Goal: Information Seeking & Learning: Learn about a topic

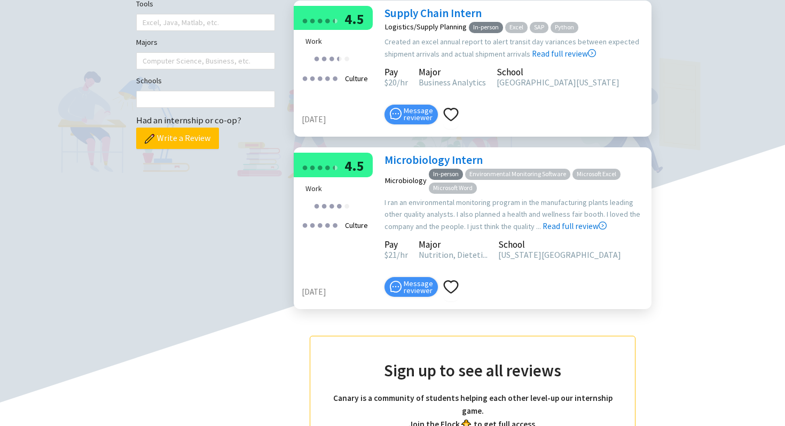
scroll to position [344, 0]
drag, startPoint x: 430, startPoint y: 257, endPoint x: 459, endPoint y: 257, distance: 28.8
click at [459, 257] on span "Nutrition, Dieteti..." at bounding box center [452, 255] width 69 height 11
drag, startPoint x: 440, startPoint y: 210, endPoint x: 487, endPoint y: 218, distance: 48.1
click at [487, 218] on div "I ran an environmental monitoring program in the manufacturing plants leading o…" at bounding box center [515, 215] width 262 height 36
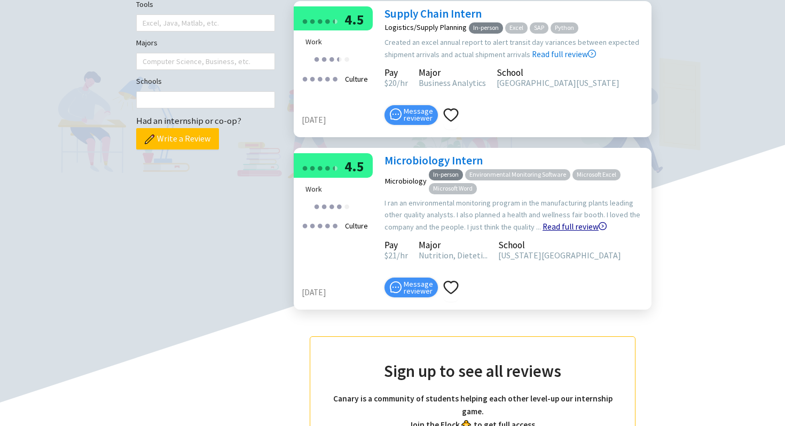
click at [563, 229] on link "Read full review" at bounding box center [574, 200] width 64 height 64
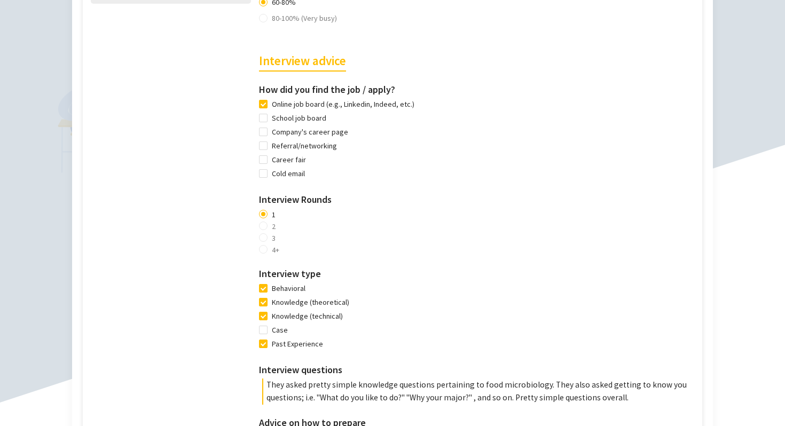
scroll to position [631, 0]
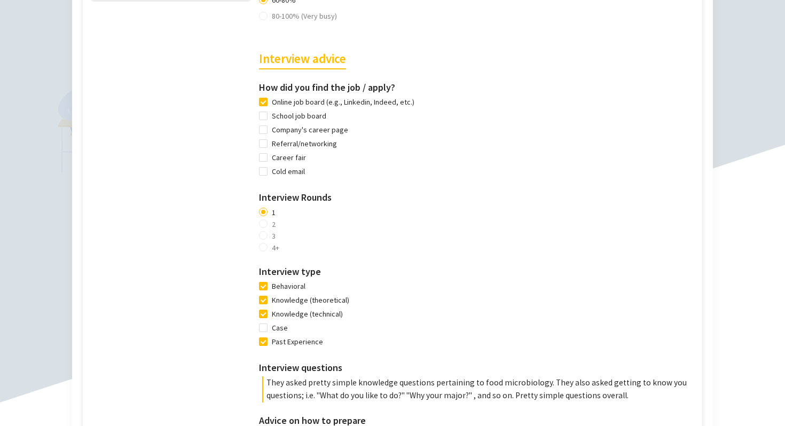
click at [264, 228] on div "1 2 3 4+" at bounding box center [478, 230] width 438 height 47
click at [227, 257] on div "Tools Used Used all the time Environmental Monitoring Software, Microsoft Excel…" at bounding box center [171, 82] width 160 height 821
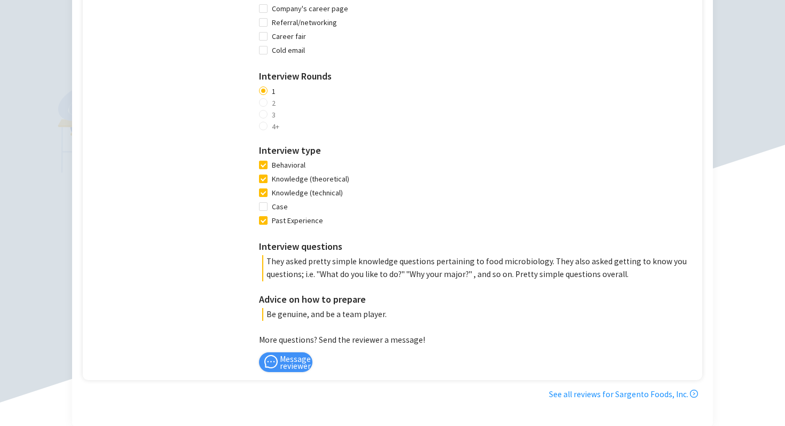
scroll to position [753, 0]
drag, startPoint x: 271, startPoint y: 149, endPoint x: 351, endPoint y: 192, distance: 90.7
click at [351, 192] on div "Interview advice How did you find the job / apply? Online job board (e.g., Link…" at bounding box center [478, 114] width 438 height 413
click at [351, 192] on div "Behavioral Knowledge (theoretical) Knowledge (technical) Case Past Experience" at bounding box center [308, 193] width 99 height 69
drag, startPoint x: 266, startPoint y: 263, endPoint x: 528, endPoint y: 266, distance: 261.5
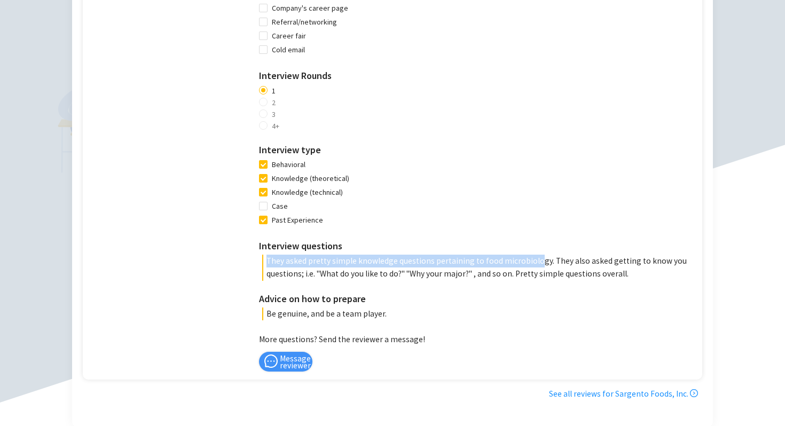
click at [528, 266] on p "They asked pretty simple knowledge questions pertaining to food microbiology. T…" at bounding box center [479, 268] width 434 height 26
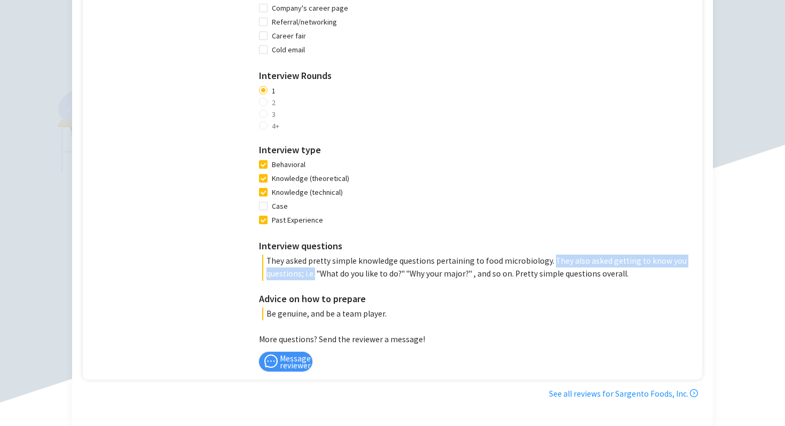
drag, startPoint x: 540, startPoint y: 263, endPoint x: 313, endPoint y: 271, distance: 226.9
click at [313, 271] on p "They asked pretty simple knowledge questions pertaining to food microbiology. T…" at bounding box center [479, 268] width 434 height 26
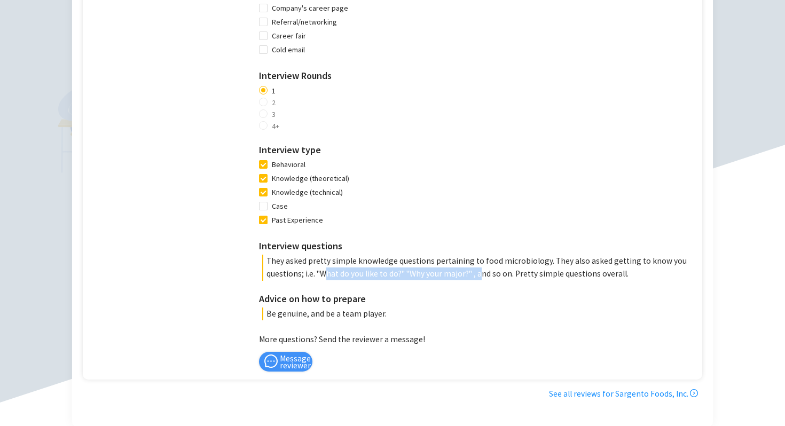
drag, startPoint x: 327, startPoint y: 274, endPoint x: 481, endPoint y: 268, distance: 154.3
click at [481, 268] on p "They asked pretty simple knowledge questions pertaining to food microbiology. T…" at bounding box center [479, 268] width 434 height 26
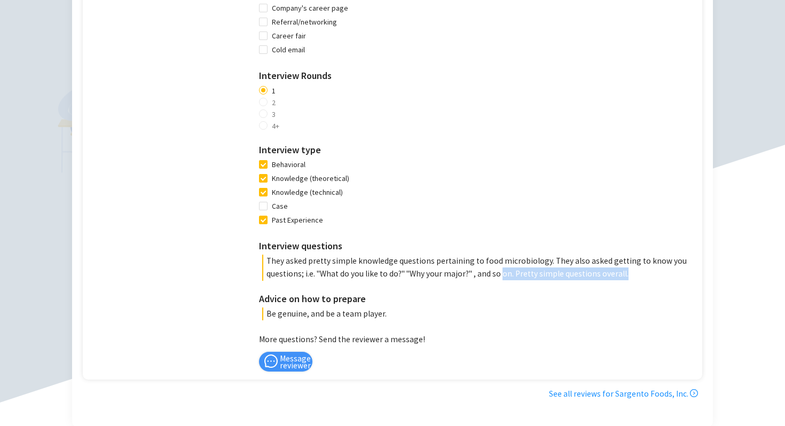
drag, startPoint x: 499, startPoint y: 273, endPoint x: 654, endPoint y: 276, distance: 154.8
click at [654, 276] on p "They asked pretty simple knowledge questions pertaining to food microbiology. T…" at bounding box center [479, 268] width 434 height 26
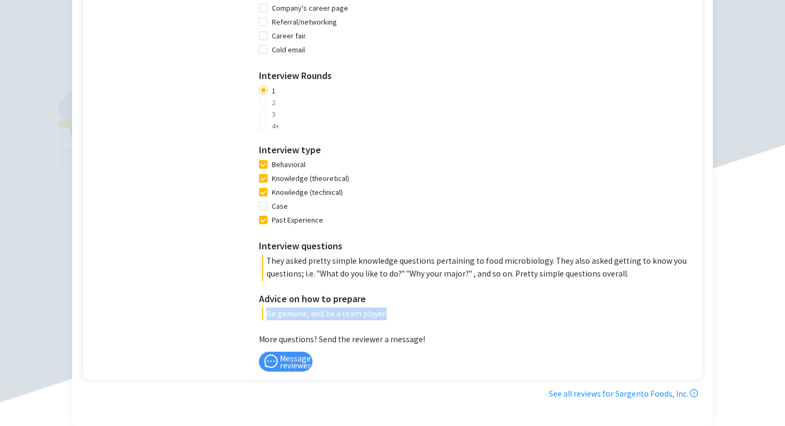
drag, startPoint x: 427, startPoint y: 320, endPoint x: 262, endPoint y: 316, distance: 165.0
click at [262, 316] on p "Be genuine, and be a team player." at bounding box center [479, 313] width 434 height 13
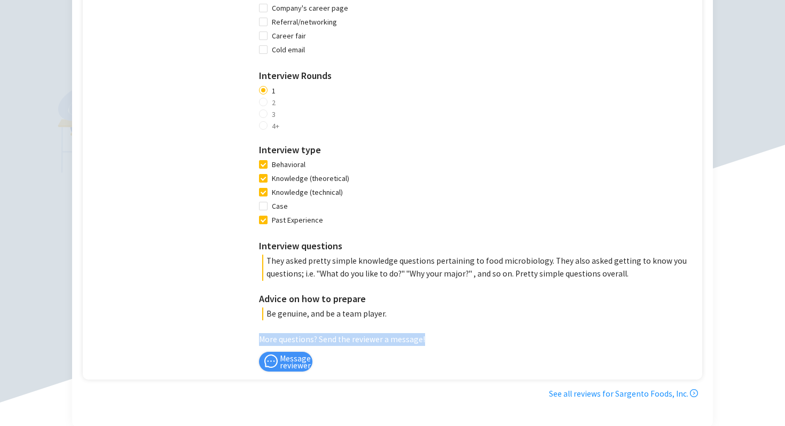
drag, startPoint x: 256, startPoint y: 343, endPoint x: 453, endPoint y: 343, distance: 196.9
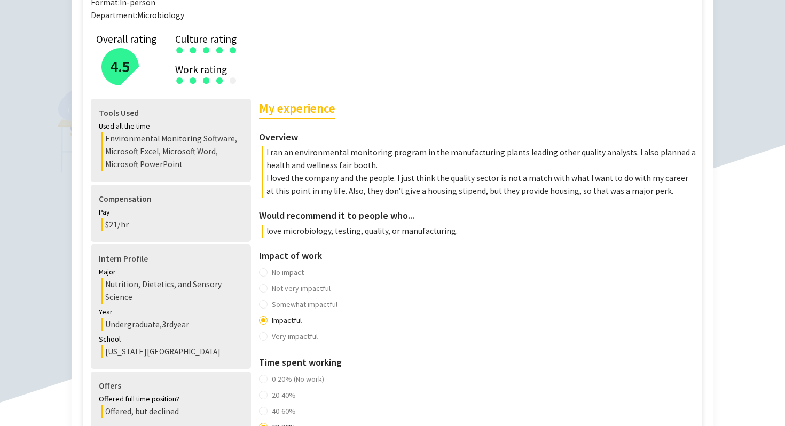
scroll to position [203, 0]
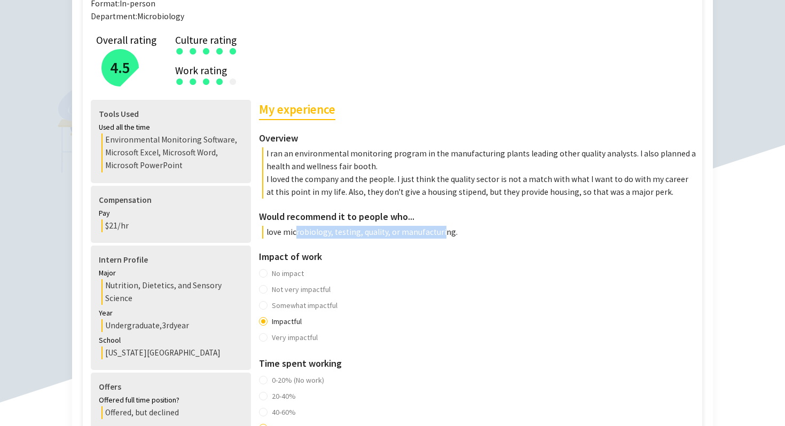
drag, startPoint x: 439, startPoint y: 236, endPoint x: 295, endPoint y: 236, distance: 144.1
click at [295, 236] on p "love microbiology, testing, quality, or manufacturing." at bounding box center [479, 232] width 434 height 13
drag, startPoint x: 269, startPoint y: 155, endPoint x: 362, endPoint y: 198, distance: 102.9
click at [363, 199] on div "My experience Overview I ran an environmental monitoring program in the manufac…" at bounding box center [478, 149] width 438 height 99
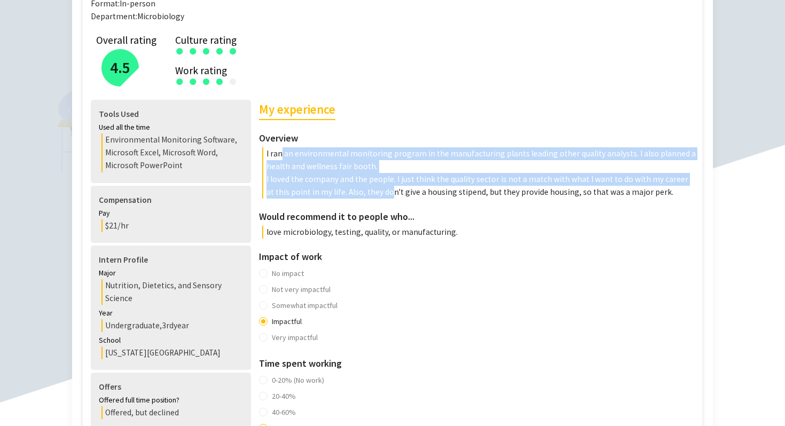
drag, startPoint x: 367, startPoint y: 199, endPoint x: 280, endPoint y: 156, distance: 96.2
click at [280, 156] on div "My experience Overview I ran an environmental monitoring program in the manufac…" at bounding box center [478, 149] width 438 height 99
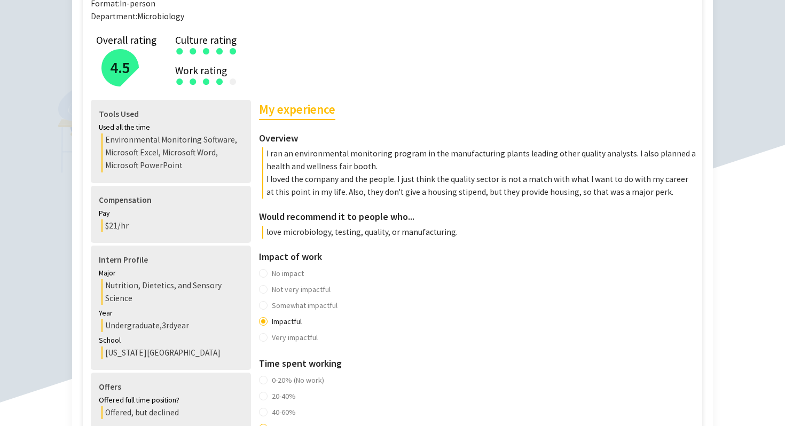
click at [279, 156] on p "I ran an environmental monitoring program in the manufacturing plants leading o…" at bounding box center [479, 160] width 434 height 26
drag, startPoint x: 281, startPoint y: 181, endPoint x: 305, endPoint y: 179, distance: 23.5
click at [305, 179] on p "I loved the company and the people. I just think the quality sector is not a ma…" at bounding box center [479, 186] width 434 height 26
drag, startPoint x: 392, startPoint y: 184, endPoint x: 293, endPoint y: 179, distance: 99.4
click at [293, 180] on p "I loved the company and the people. I just think the quality sector is not a ma…" at bounding box center [479, 186] width 434 height 26
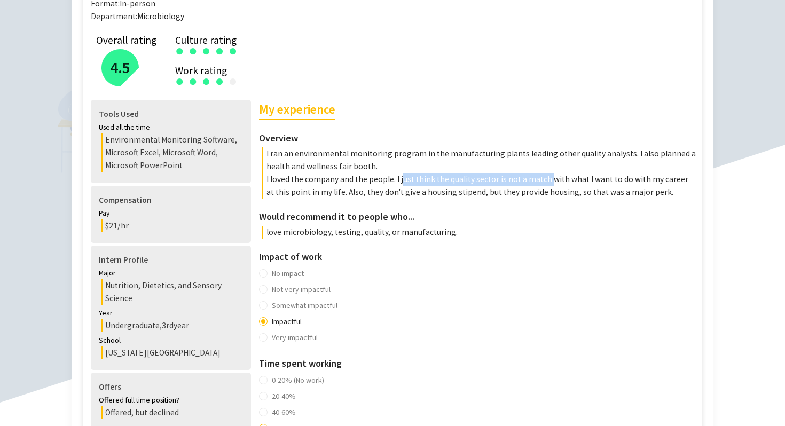
drag, startPoint x: 400, startPoint y: 182, endPoint x: 542, endPoint y: 175, distance: 142.7
click at [542, 175] on p "I loved the company and the people. I just think the quality sector is not a ma…" at bounding box center [479, 186] width 434 height 26
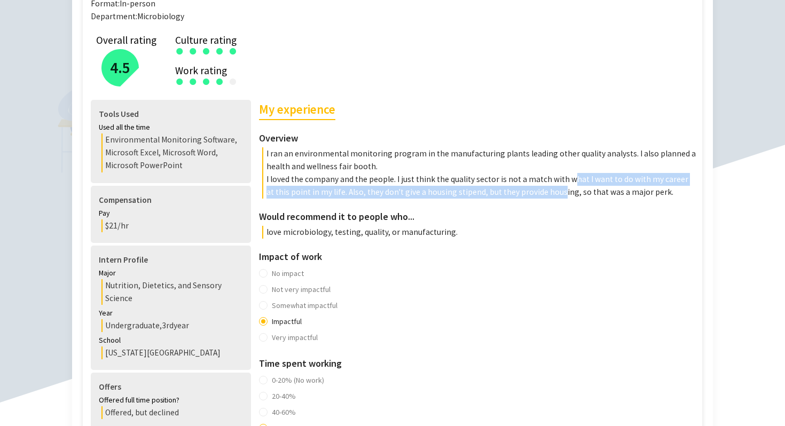
drag, startPoint x: 564, startPoint y: 176, endPoint x: 532, endPoint y: 197, distance: 38.5
click at [532, 197] on p "I loved the company and the people. I just think the quality sector is not a ma…" at bounding box center [479, 186] width 434 height 26
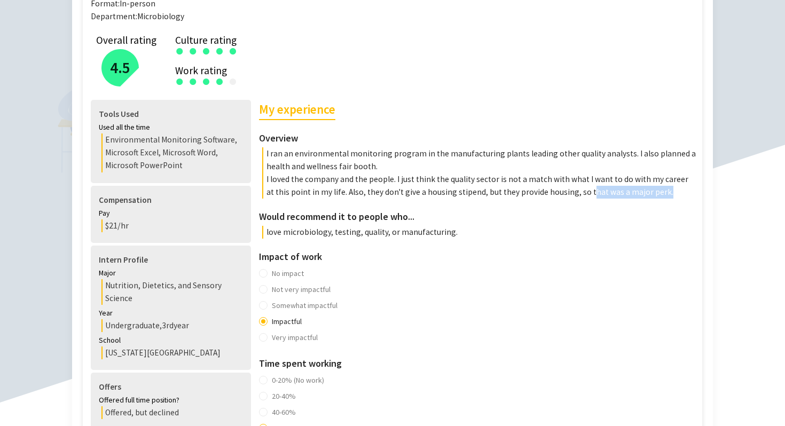
drag, startPoint x: 631, startPoint y: 194, endPoint x: 557, endPoint y: 195, distance: 73.7
click at [557, 196] on p "I loved the company and the people. I just think the quality sector is not a ma…" at bounding box center [479, 186] width 434 height 26
click at [546, 196] on p "I loved the company and the people. I just think the quality sector is not a ma…" at bounding box center [479, 186] width 434 height 26
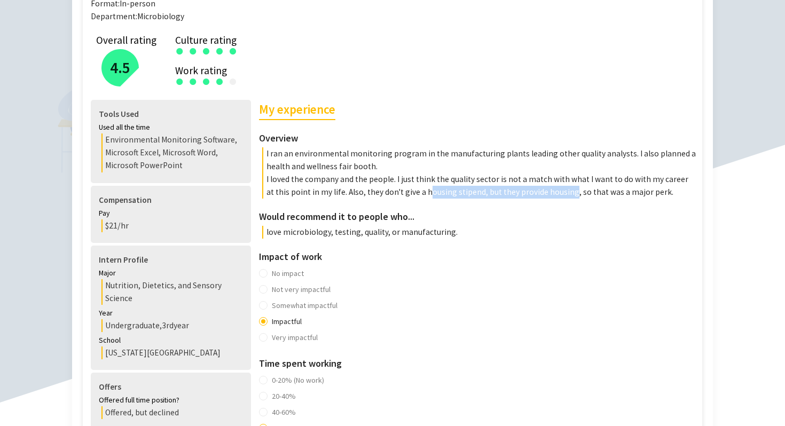
drag, startPoint x: 542, startPoint y: 196, endPoint x: 402, endPoint y: 189, distance: 140.0
click at [402, 189] on p "I loved the company and the people. I just think the quality sector is not a ma…" at bounding box center [479, 186] width 434 height 26
drag, startPoint x: 320, startPoint y: 191, endPoint x: 636, endPoint y: 192, distance: 316.0
click at [636, 192] on p "I loved the company and the people. I just think the quality sector is not a ma…" at bounding box center [479, 186] width 434 height 26
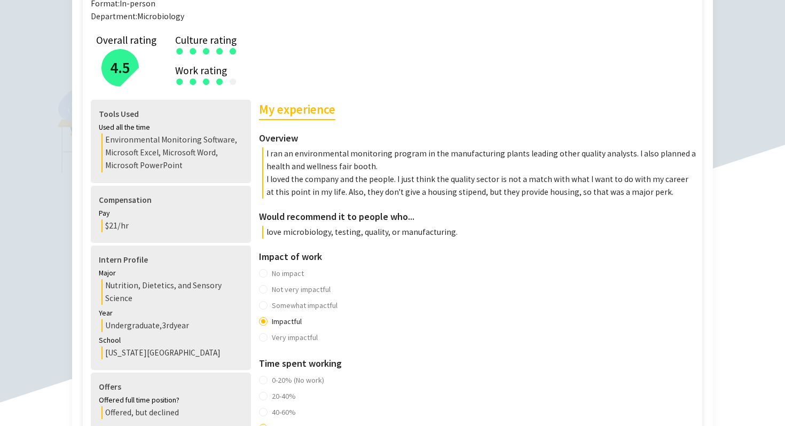
click at [186, 160] on div "Environmental Monitoring Software, Microsoft Excel, Microsoft Word, Microsoft P…" at bounding box center [171, 152] width 141 height 39
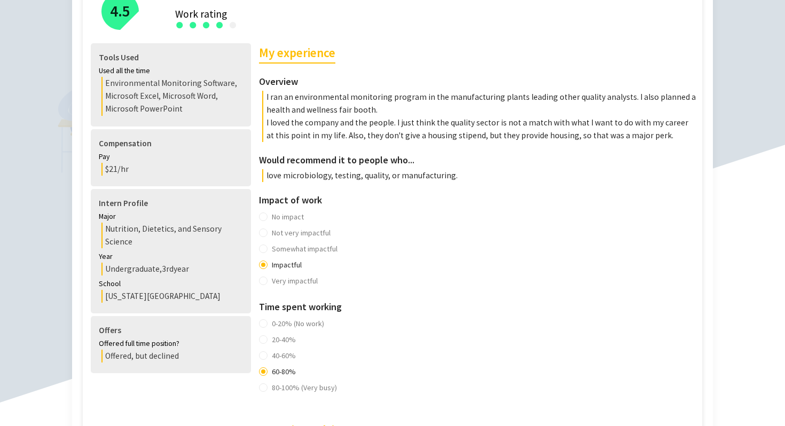
scroll to position [260, 0]
click at [159, 243] on div "Nutrition, Dietetics, and Sensory Science" at bounding box center [171, 234] width 141 height 26
drag, startPoint x: 182, startPoint y: 354, endPoint x: 102, endPoint y: 350, distance: 79.7
click at [102, 350] on div "Offered, but declined" at bounding box center [171, 355] width 141 height 13
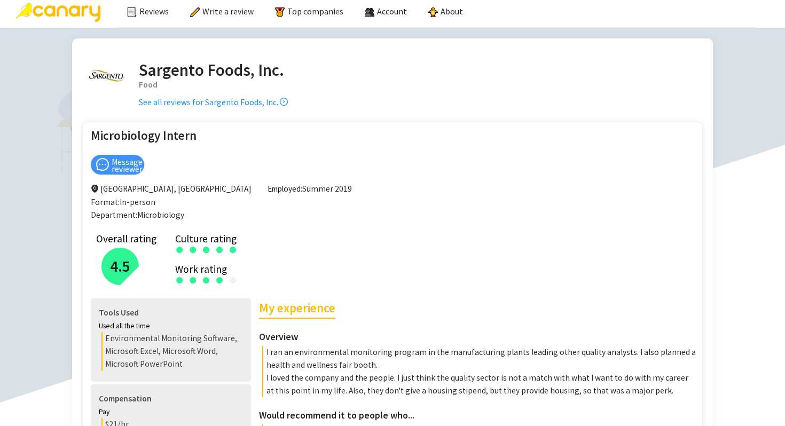
scroll to position [4, 0]
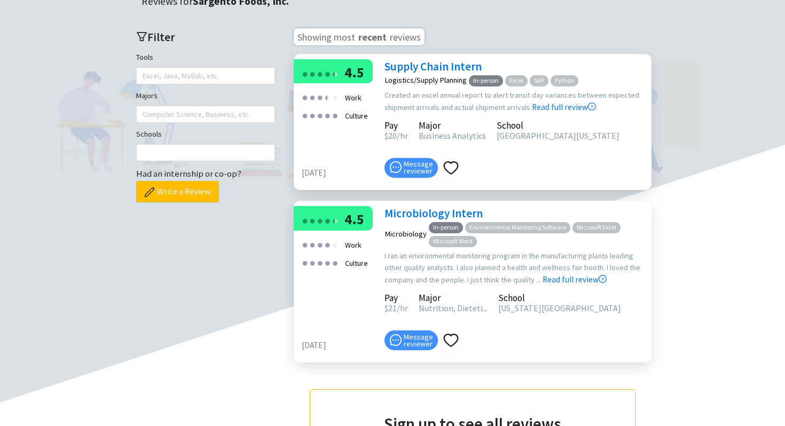
scroll to position [237, 0]
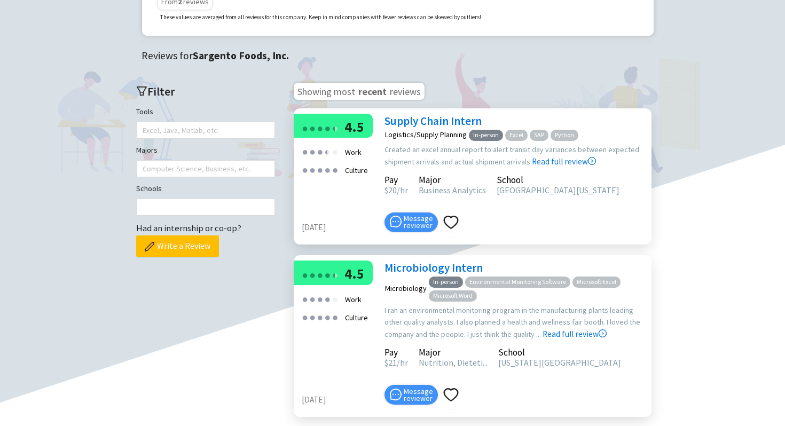
click at [459, 124] on link "Supply Chain Intern" at bounding box center [432, 121] width 97 height 14
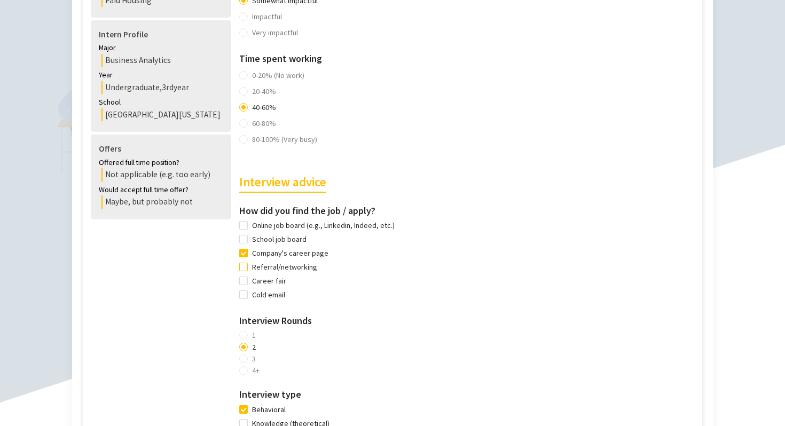
scroll to position [444, 0]
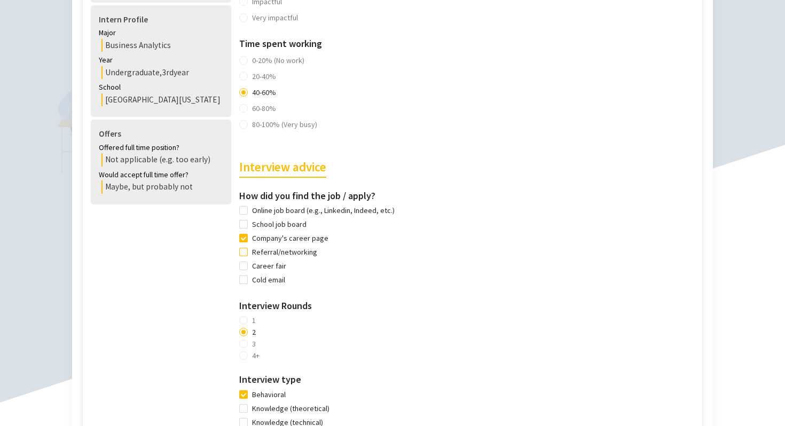
click at [276, 254] on span "Referral/networking" at bounding box center [285, 252] width 74 height 12
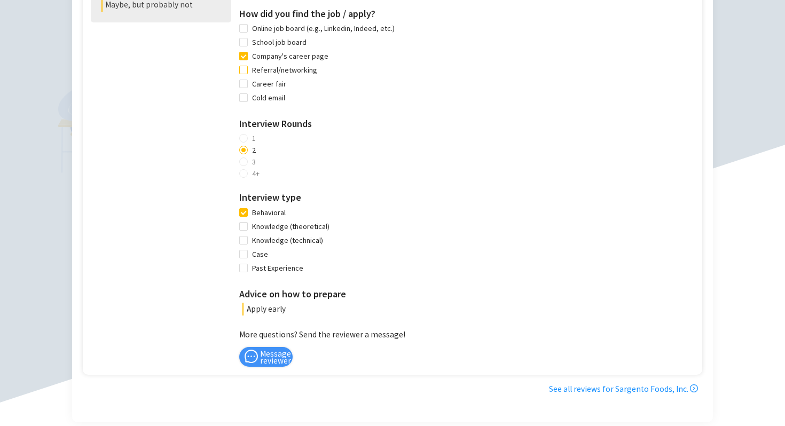
scroll to position [627, 0]
drag, startPoint x: 276, startPoint y: 311, endPoint x: 225, endPoint y: 305, distance: 51.5
click at [239, 306] on div "Advice on how to prepare Apply early" at bounding box center [467, 300] width 457 height 29
click at [239, 305] on div "Advice on how to prepare Apply early" at bounding box center [467, 300] width 457 height 29
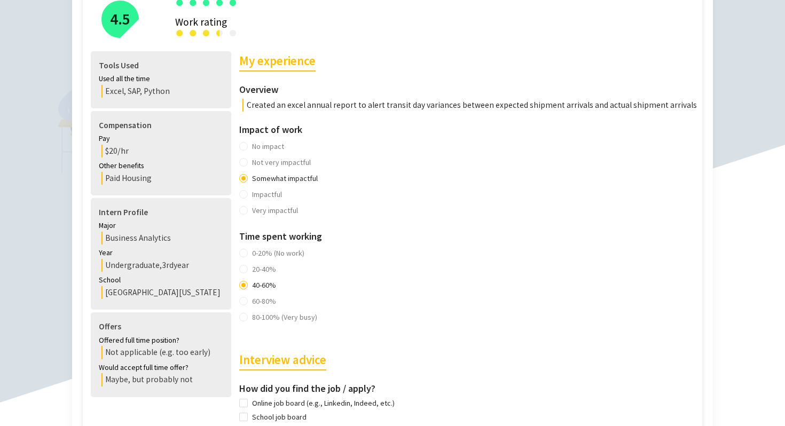
scroll to position [247, 0]
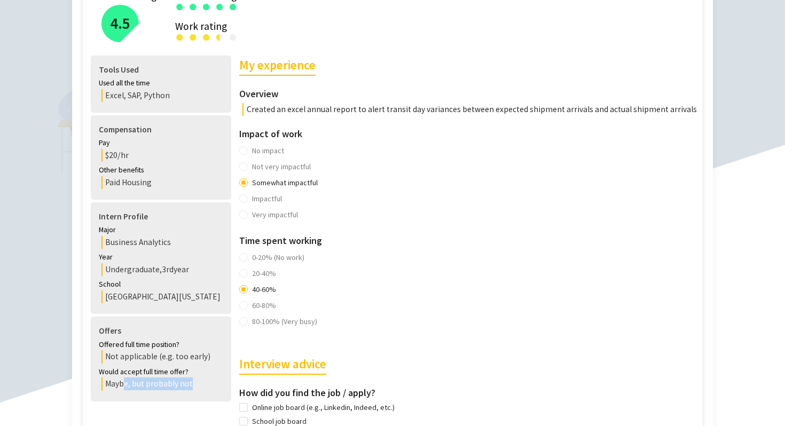
drag, startPoint x: 194, startPoint y: 385, endPoint x: 123, endPoint y: 384, distance: 71.5
click at [123, 384] on div "Maybe, but probably not" at bounding box center [162, 383] width 122 height 13
click at [110, 384] on div "Maybe, but probably not" at bounding box center [162, 383] width 122 height 13
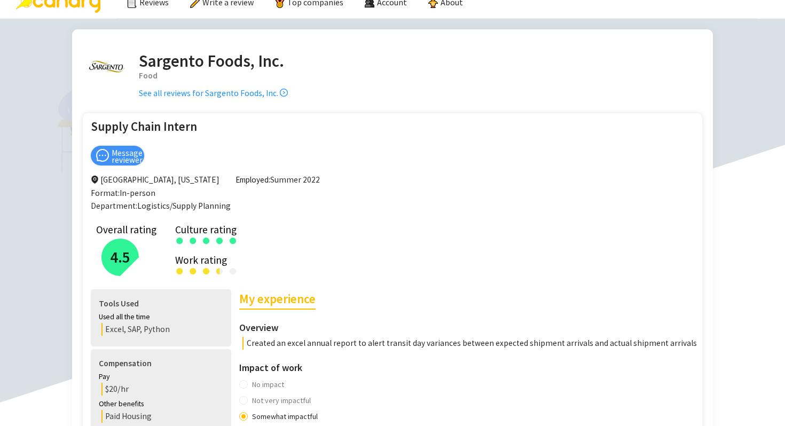
scroll to position [0, 0]
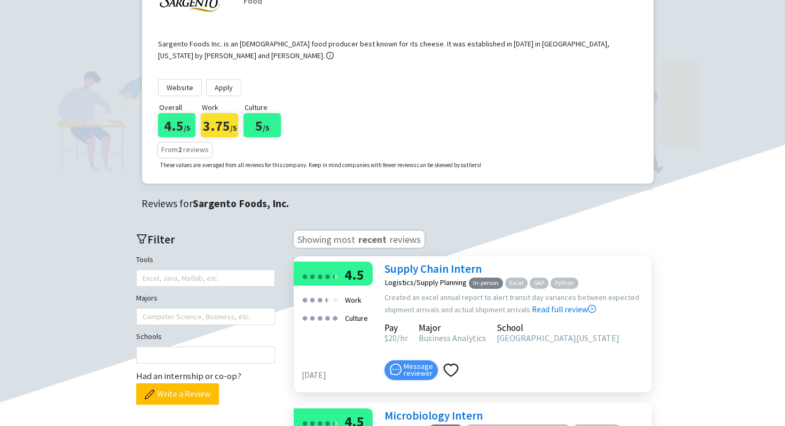
scroll to position [3, 0]
